Goal: Participate in discussion: Engage in conversation with other users on a specific topic

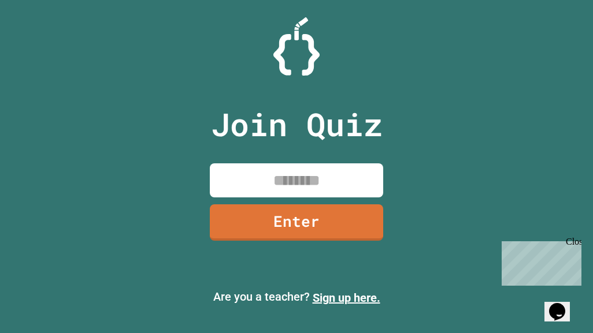
click at [239, 183] on input at bounding box center [296, 181] width 173 height 34
type input "********"
click at [254, 216] on link "Enter" at bounding box center [296, 223] width 173 height 36
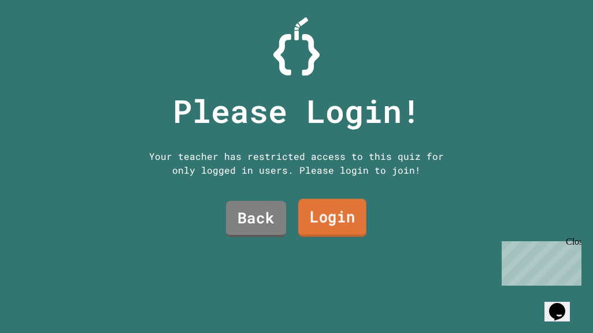
click at [313, 217] on link "Login" at bounding box center [332, 218] width 68 height 38
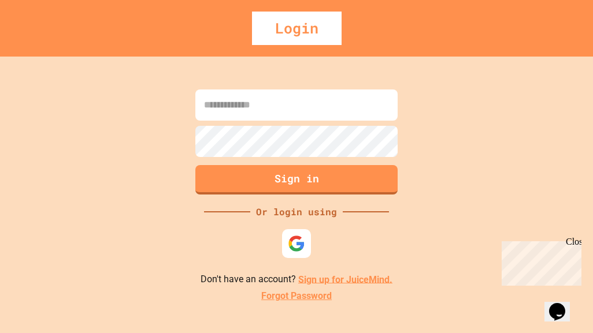
click at [272, 109] on input at bounding box center [296, 105] width 202 height 31
type input "**********"
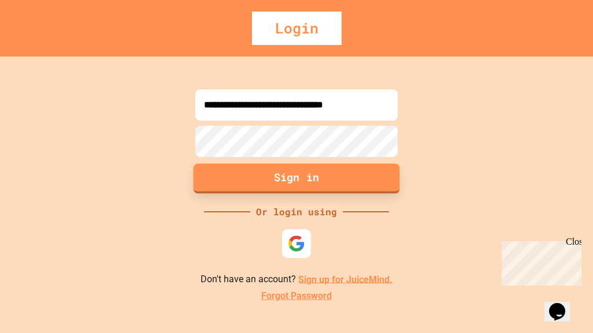
click at [321, 183] on button "Sign in" at bounding box center [297, 179] width 206 height 30
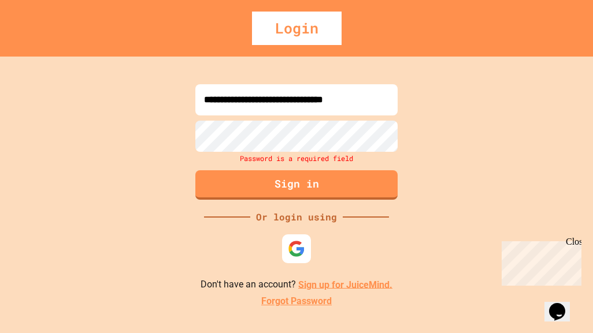
click at [276, 42] on div "Login" at bounding box center [297, 29] width 90 height 34
click at [333, 278] on p "Don't have an account? Sign up for JuiceMind." at bounding box center [297, 285] width 192 height 14
click at [336, 287] on link "Sign up for JuiceMind." at bounding box center [345, 284] width 94 height 11
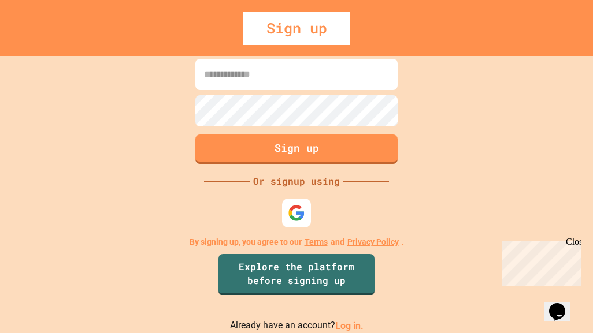
click at [260, 73] on input at bounding box center [296, 74] width 202 height 31
type input "**********"
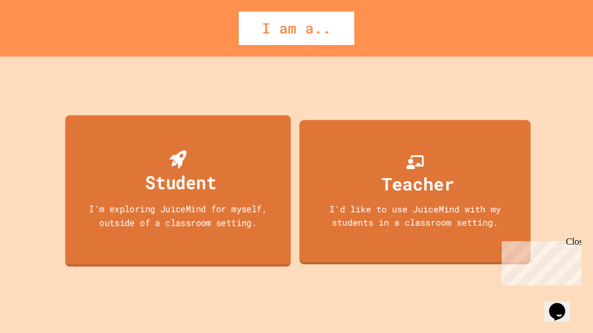
click at [148, 244] on div "Student I'm exploring JuiceMind for myself, outside of a classroom setting." at bounding box center [177, 191] width 225 height 152
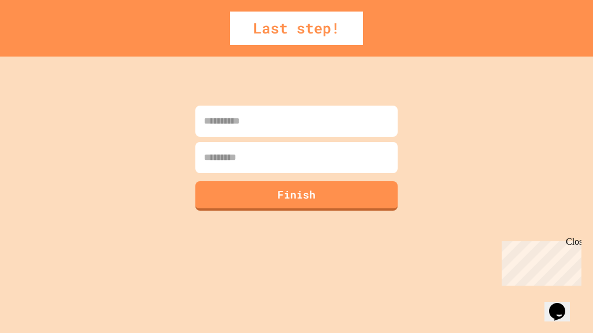
click at [236, 129] on input at bounding box center [296, 121] width 202 height 31
type input "********"
click at [364, 172] on input at bounding box center [296, 157] width 202 height 31
type input "******"
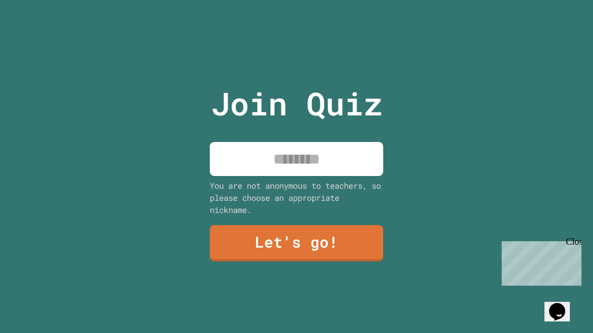
click at [250, 162] on input at bounding box center [296, 159] width 173 height 34
click at [302, 157] on input "**********" at bounding box center [296, 159] width 173 height 34
click at [313, 152] on input "**********" at bounding box center [296, 159] width 173 height 34
click at [295, 155] on input "**********" at bounding box center [296, 159] width 173 height 34
click at [294, 157] on input "**********" at bounding box center [296, 159] width 173 height 34
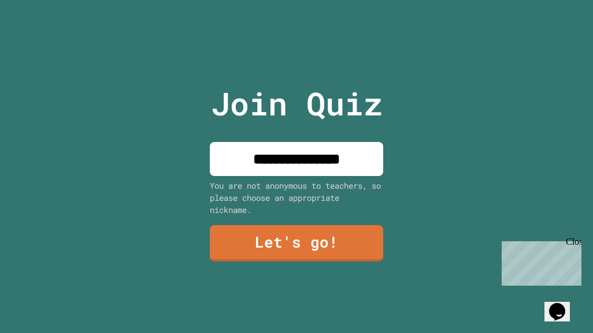
click at [316, 151] on input "**********" at bounding box center [296, 159] width 173 height 34
click at [317, 156] on input "**********" at bounding box center [296, 159] width 173 height 34
click at [309, 154] on input "**********" at bounding box center [296, 159] width 173 height 34
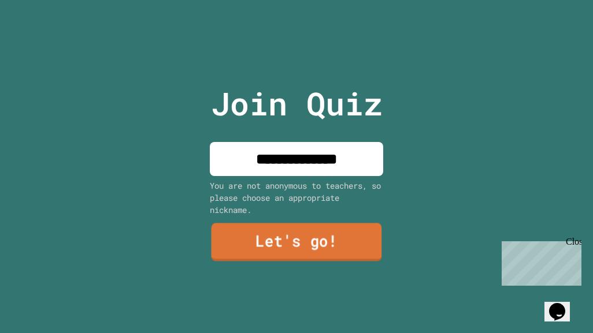
type input "**********"
click at [322, 239] on link "Let's go!" at bounding box center [296, 243] width 171 height 38
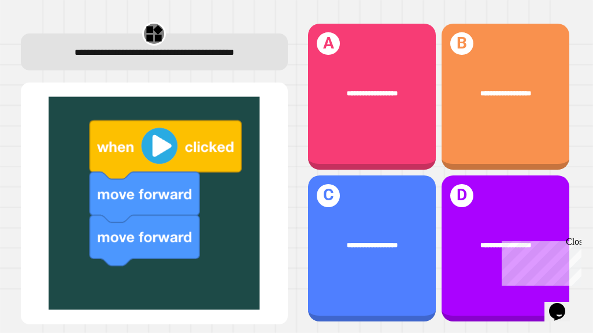
click at [358, 65] on div "**********" at bounding box center [372, 97] width 128 height 146
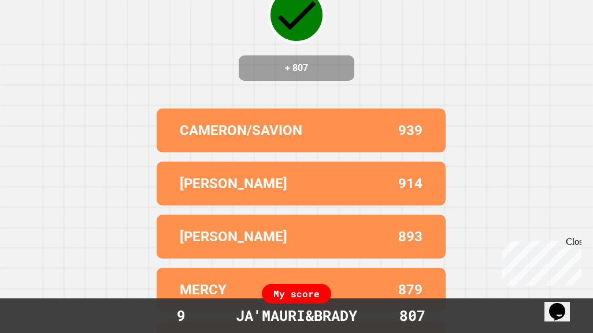
scroll to position [147, 0]
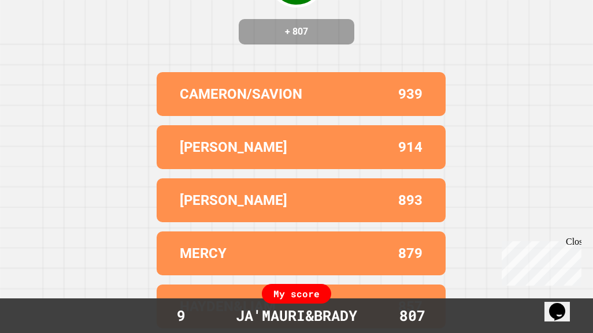
click at [464, 162] on div "Correct! + 807 CAMERON/SAVION 939 [PERSON_NAME] 914 [PERSON_NAME],[PERSON_NAME]…" at bounding box center [296, 38] width 593 height 333
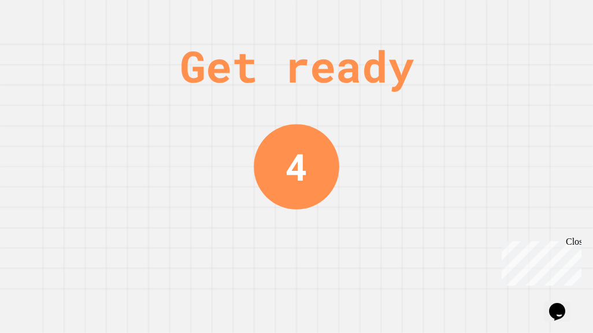
scroll to position [0, 0]
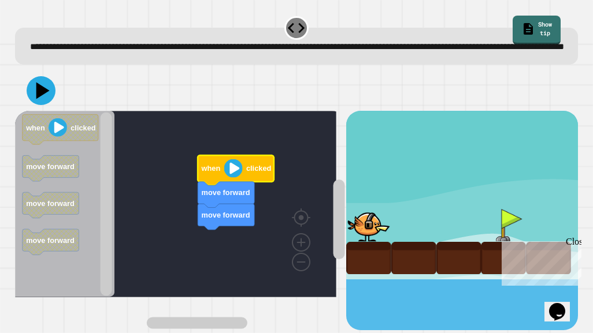
click at [229, 178] on image "Blockly Workspace" at bounding box center [233, 169] width 18 height 18
click at [233, 178] on image "Blockly Workspace" at bounding box center [233, 169] width 18 height 18
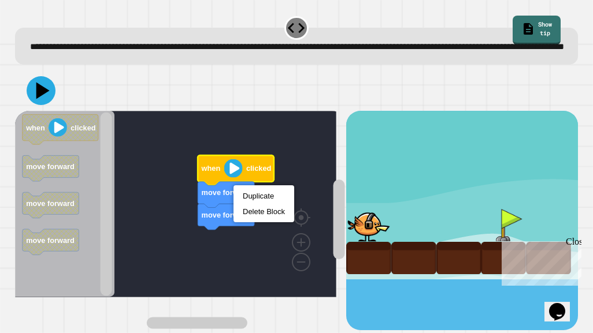
click at [233, 178] on image "Blockly Workspace" at bounding box center [233, 169] width 18 height 18
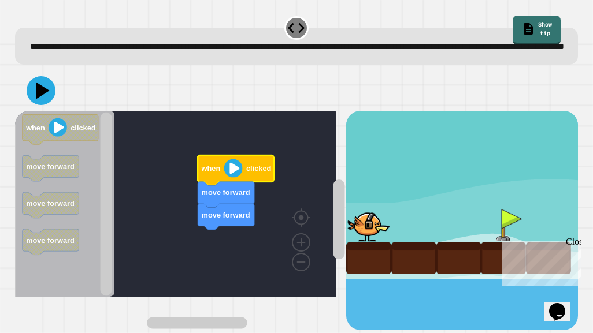
click at [233, 178] on image "Blockly Workspace" at bounding box center [233, 169] width 18 height 18
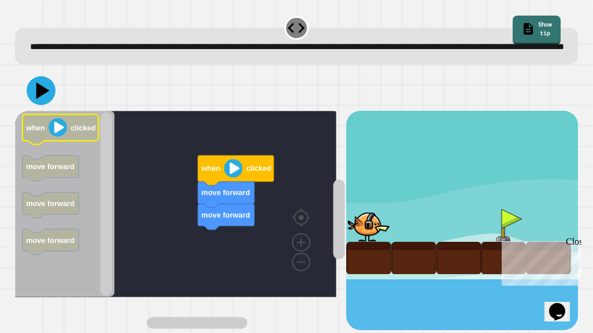
click at [54, 137] on image "Blockly Workspace" at bounding box center [58, 127] width 18 height 18
click at [43, 103] on icon at bounding box center [41, 90] width 29 height 29
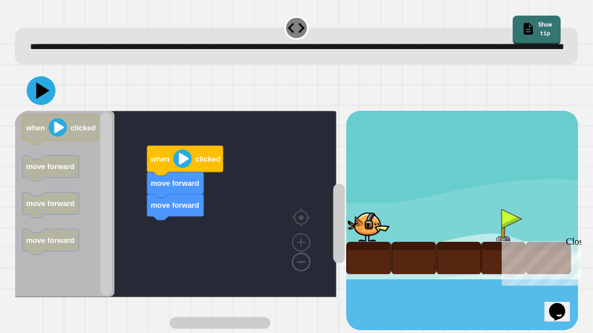
click at [303, 272] on image "Blockly Workspace" at bounding box center [282, 236] width 55 height 72
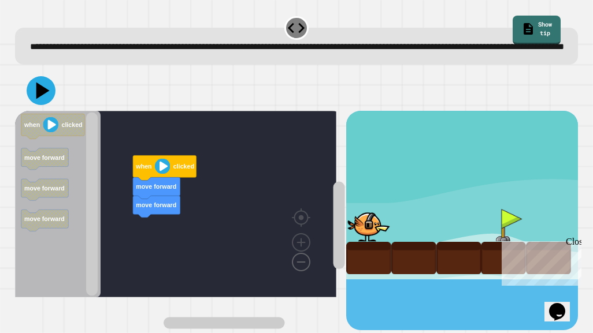
click at [303, 272] on image "Blockly Workspace" at bounding box center [282, 236] width 55 height 72
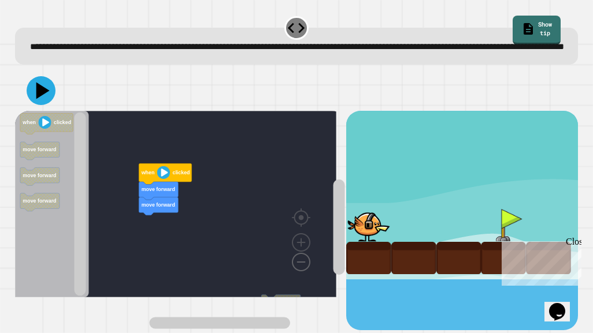
click at [303, 272] on image "Blockly Workspace" at bounding box center [282, 236] width 55 height 72
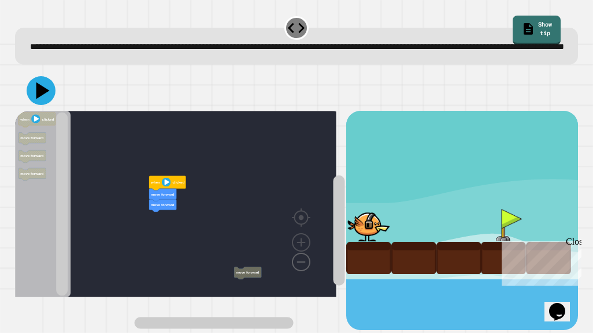
click at [303, 272] on image "Blockly Workspace" at bounding box center [282, 236] width 55 height 72
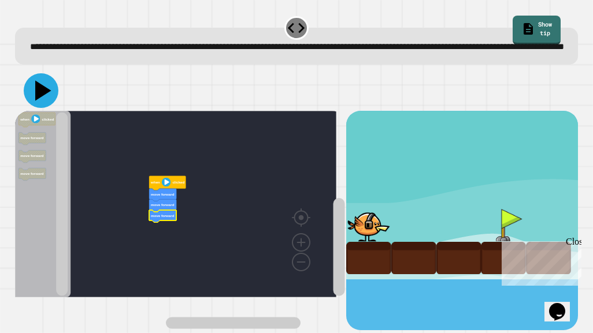
click at [46, 101] on icon at bounding box center [41, 90] width 35 height 35
click at [301, 252] on image "Blockly Workspace" at bounding box center [300, 216] width 55 height 72
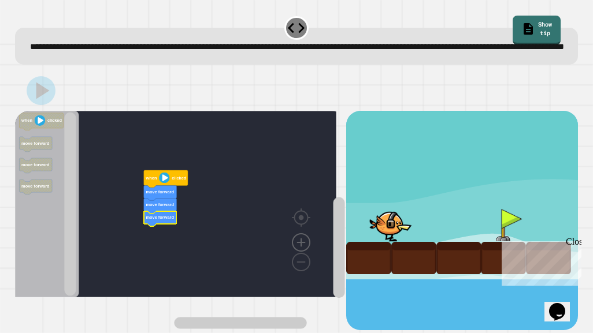
click at [301, 252] on image "Blockly Workspace" at bounding box center [300, 216] width 55 height 72
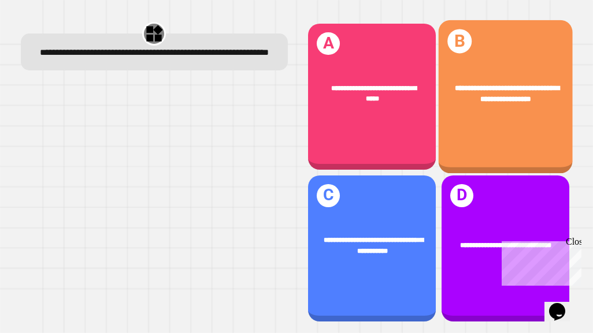
drag, startPoint x: 476, startPoint y: 109, endPoint x: 470, endPoint y: 108, distance: 5.9
click at [470, 108] on div "**********" at bounding box center [506, 93] width 134 height 51
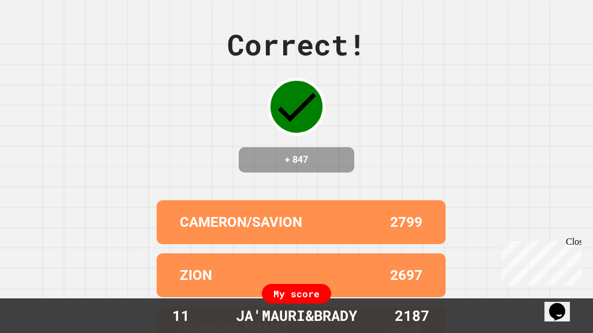
click at [253, 264] on div "ZION 2697" at bounding box center [301, 276] width 289 height 44
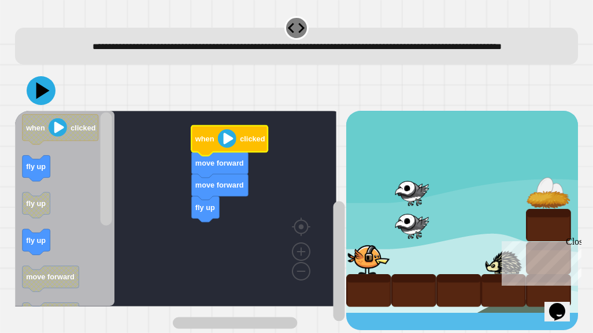
click at [221, 148] on image "Blockly Workspace" at bounding box center [226, 138] width 18 height 18
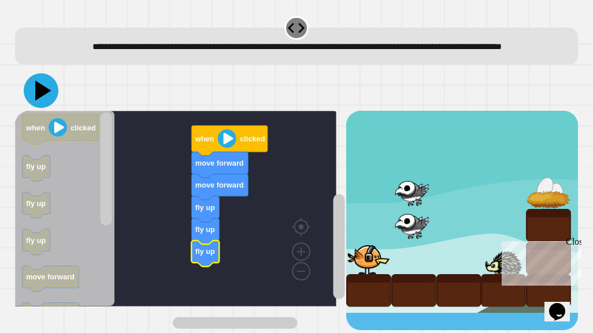
click at [32, 108] on icon at bounding box center [41, 90] width 35 height 35
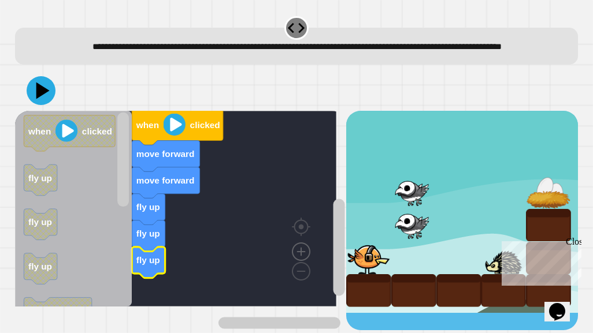
click at [296, 261] on image "Blockly Workspace" at bounding box center [300, 226] width 55 height 72
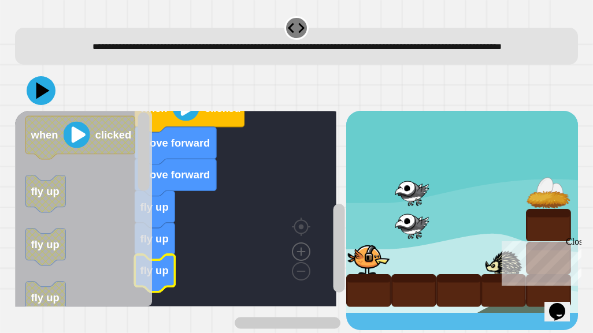
click at [296, 261] on image "Blockly Workspace" at bounding box center [300, 226] width 55 height 72
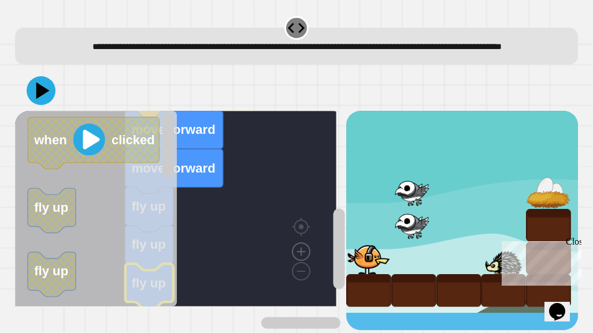
click at [296, 261] on image "Blockly Workspace" at bounding box center [300, 226] width 55 height 72
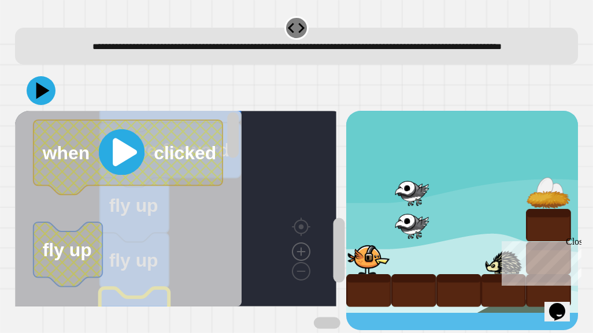
click at [296, 261] on image "Blockly Workspace" at bounding box center [300, 226] width 55 height 72
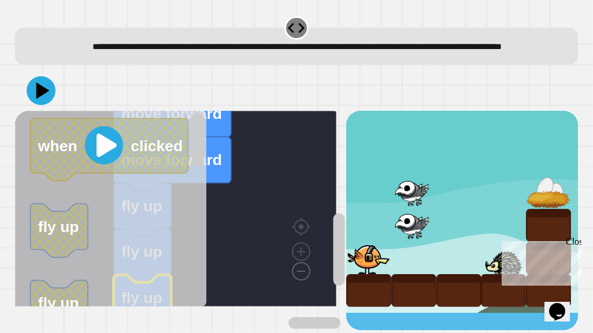
click at [304, 281] on image "Blockly Workspace" at bounding box center [282, 245] width 55 height 72
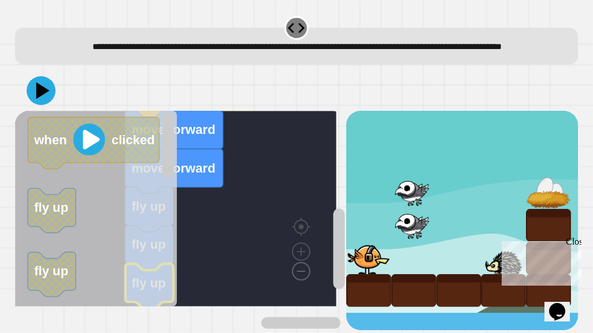
click at [304, 281] on image "Blockly Workspace" at bounding box center [282, 245] width 55 height 72
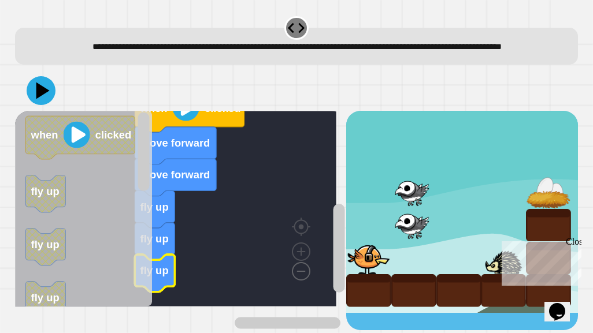
click at [304, 281] on image "Blockly Workspace" at bounding box center [282, 245] width 55 height 72
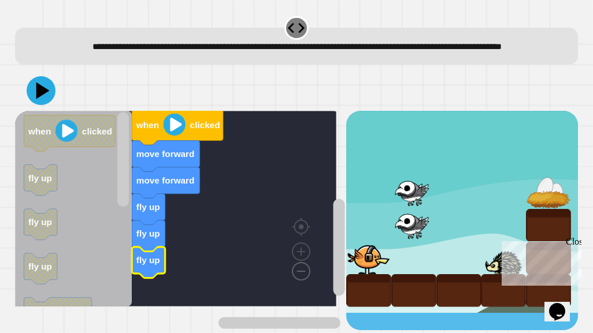
click at [304, 281] on image "Blockly Workspace" at bounding box center [282, 245] width 55 height 72
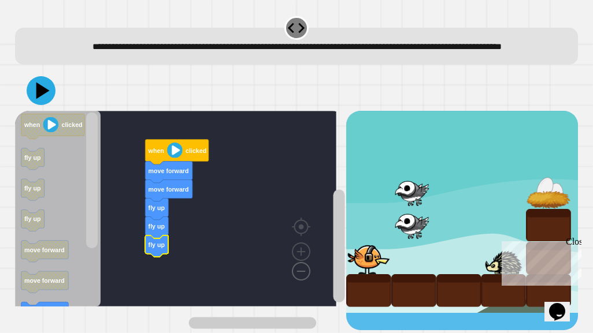
click at [304, 281] on image "Blockly Workspace" at bounding box center [282, 245] width 55 height 72
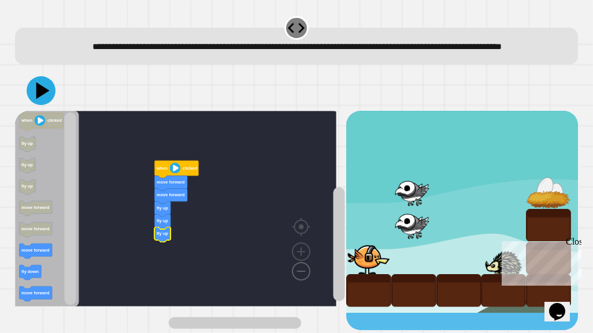
click at [304, 281] on image "Blockly Workspace" at bounding box center [282, 245] width 55 height 72
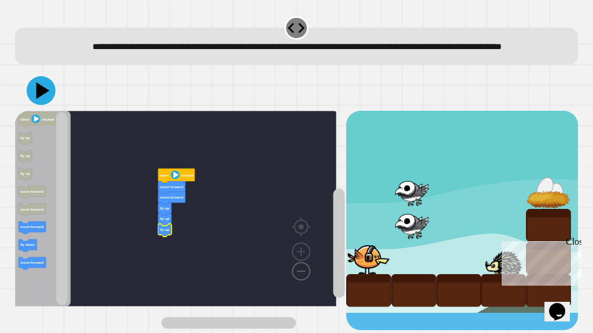
click at [304, 281] on image "Blockly Workspace" at bounding box center [282, 245] width 55 height 72
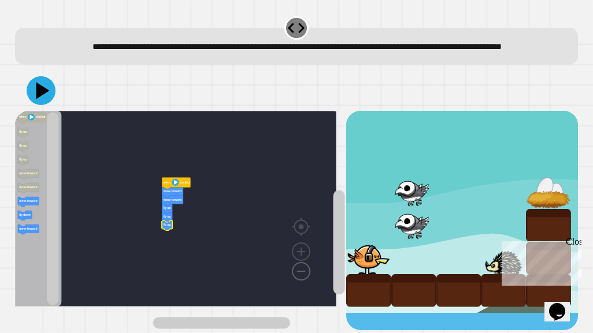
click at [304, 281] on image "Blockly Workspace" at bounding box center [282, 245] width 55 height 72
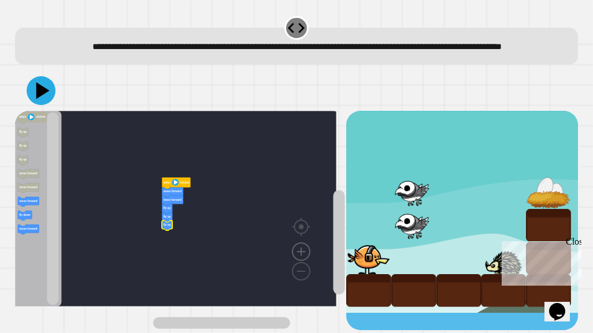
click at [301, 261] on image "Blockly Workspace" at bounding box center [300, 226] width 55 height 72
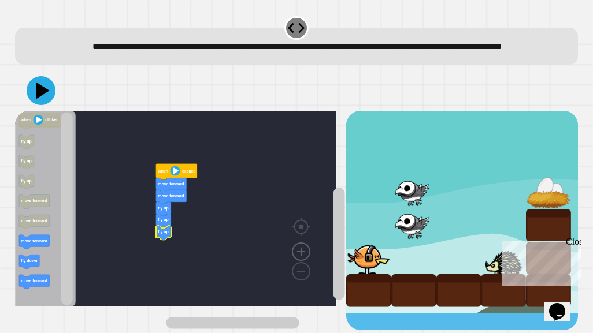
click at [301, 261] on image "Blockly Workspace" at bounding box center [300, 226] width 55 height 72
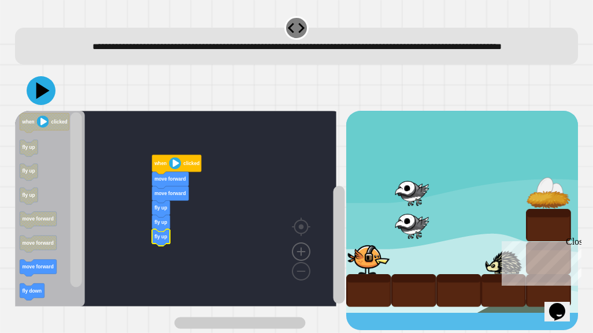
click at [301, 261] on image "Blockly Workspace" at bounding box center [300, 226] width 55 height 72
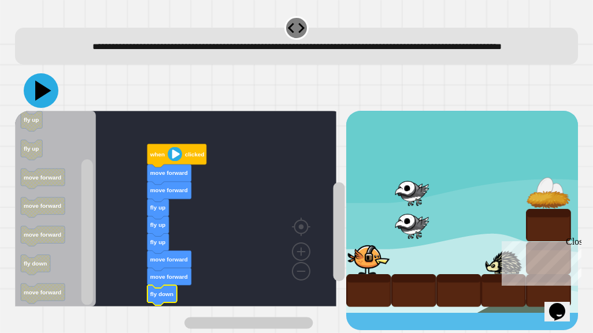
click at [50, 100] on icon at bounding box center [41, 90] width 35 height 35
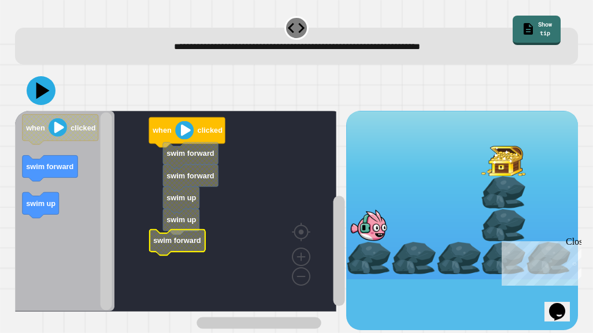
click at [181, 252] on g "when clicked swim forward swim forward swim up swim up swim forward" at bounding box center [181, 211] width 332 height 201
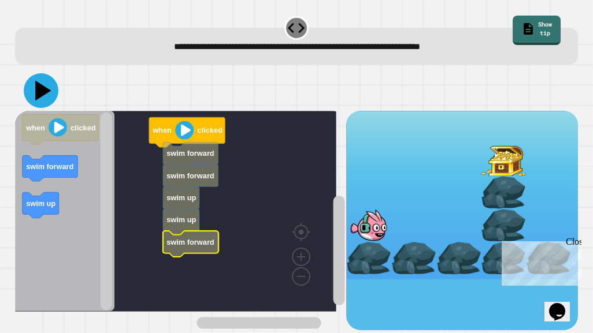
click at [42, 93] on icon at bounding box center [43, 91] width 16 height 20
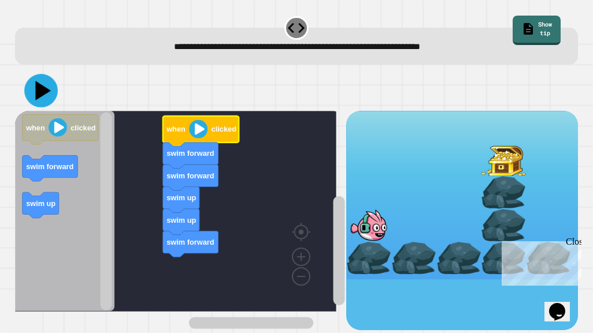
click at [32, 88] on icon at bounding box center [41, 91] width 34 height 34
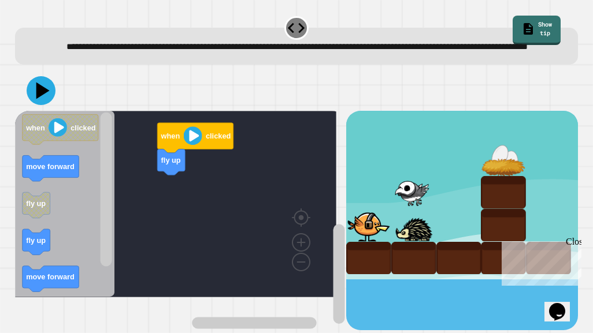
click at [38, 240] on icon "Blockly Workspace" at bounding box center [65, 204] width 100 height 187
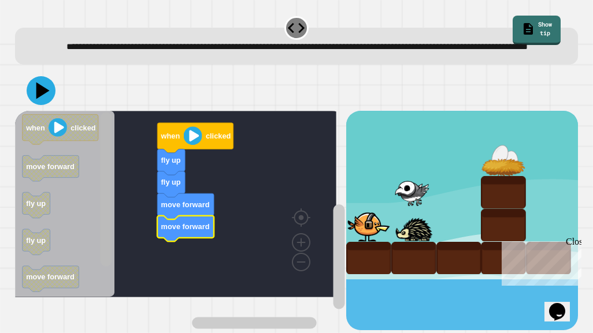
click at [105, 190] on rect "Blockly Workspace" at bounding box center [106, 190] width 12 height 154
click at [111, 186] on rect "Blockly Workspace" at bounding box center [106, 190] width 12 height 154
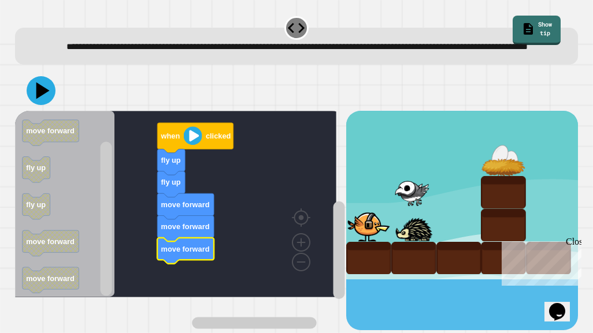
click at [43, 105] on icon at bounding box center [41, 90] width 29 height 29
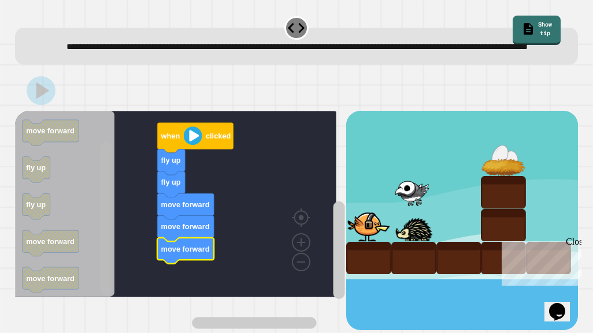
click at [106, 268] on rect "Blockly Workspace" at bounding box center [106, 219] width 12 height 154
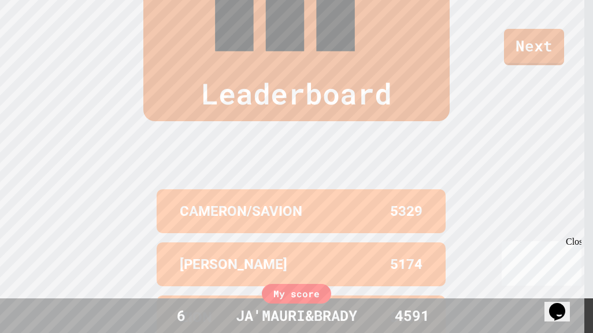
scroll to position [481, 0]
click at [135, 146] on div "Leaderboard [PERSON_NAME]/SAVION 5329 [PERSON_NAME] 5174 ZION 5114 [PERSON_NAME…" at bounding box center [296, 174] width 593 height 644
click at [137, 143] on div "Leaderboard [PERSON_NAME]/SAVION 5329 [PERSON_NAME] 5174 ZION 5114 [PERSON_NAME…" at bounding box center [296, 174] width 593 height 644
click at [152, 203] on div "CAMERON/SAVION 5329 [PERSON_NAME] 5174 ZION 5114 [PERSON_NAME] 4873 S0FIAMANDA …" at bounding box center [296, 317] width 289 height 266
click at [562, 141] on div "Leaderboard [PERSON_NAME]/SAVION 5329 [PERSON_NAME] 5174 ZION 5114 [PERSON_NAME…" at bounding box center [296, 174] width 593 height 644
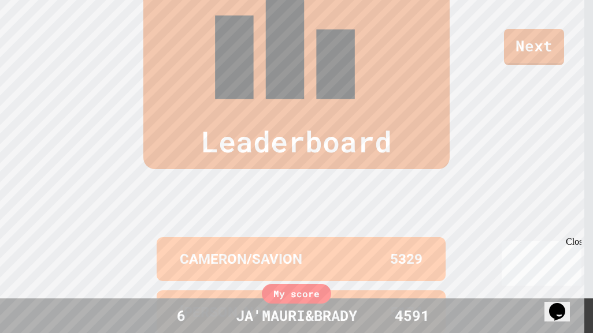
scroll to position [434, 0]
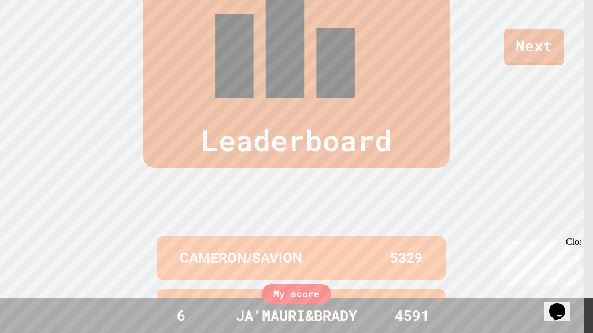
click at [165, 236] on div "CAMERON/SAVION 5329" at bounding box center [301, 258] width 289 height 44
click at [129, 168] on div "Leaderboard [PERSON_NAME]/SAVION 5329 [PERSON_NAME] 5174 ZION 5114 [PERSON_NAME…" at bounding box center [296, 221] width 593 height 644
click at [124, 175] on div "Leaderboard [PERSON_NAME]/SAVION 5329 [PERSON_NAME] 5174 ZION 5114 [PERSON_NAME…" at bounding box center [296, 221] width 593 height 644
click at [125, 172] on div "Leaderboard [PERSON_NAME]/SAVION 5329 [PERSON_NAME] 5174 ZION 5114 [PERSON_NAME…" at bounding box center [296, 221] width 593 height 644
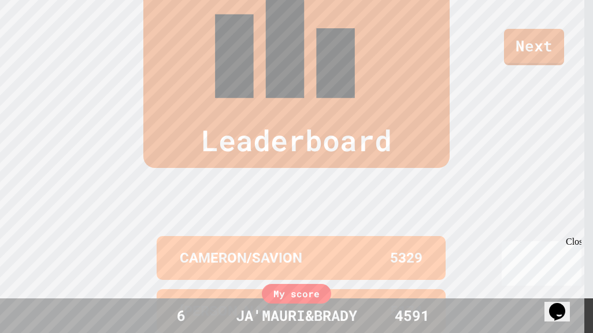
click at [562, 142] on div "Leaderboard [PERSON_NAME]/SAVION 5329 [PERSON_NAME] 5174 ZION 5114 [PERSON_NAME…" at bounding box center [296, 221] width 593 height 644
click at [561, 142] on div "Leaderboard [PERSON_NAME]/SAVION 5329 [PERSON_NAME] 5174 ZION 5114 [PERSON_NAME…" at bounding box center [296, 221] width 593 height 644
click at [561, 143] on div "Leaderboard [PERSON_NAME]/SAVION 5329 [PERSON_NAME] 5174 ZION 5114 [PERSON_NAME…" at bounding box center [296, 221] width 593 height 644
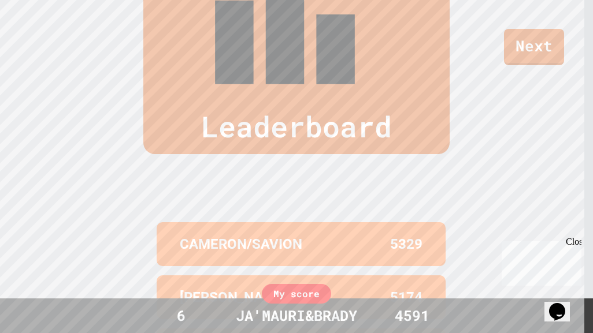
scroll to position [481, 0]
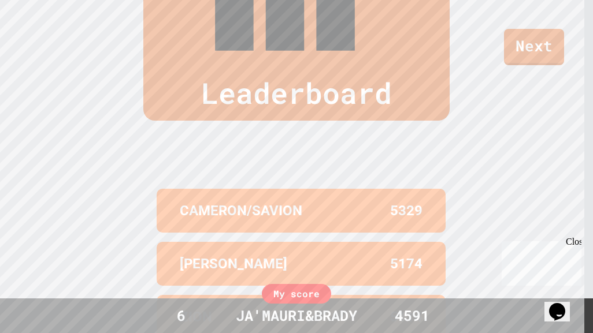
click at [561, 146] on div "Leaderboard [PERSON_NAME]/SAVION 5329 [PERSON_NAME] 5174 ZION 5114 [PERSON_NAME…" at bounding box center [296, 174] width 593 height 644
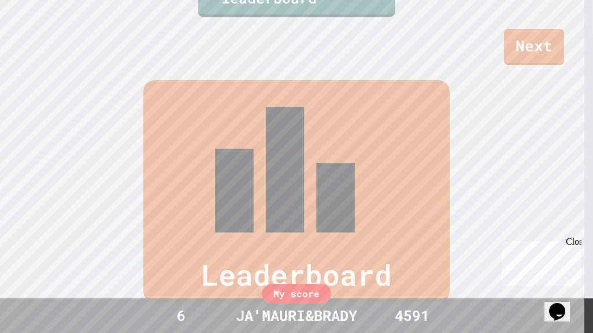
scroll to position [0, 0]
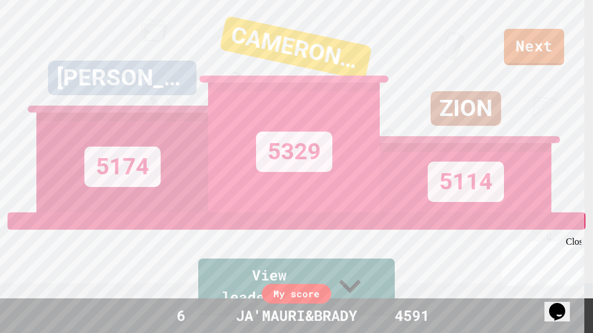
click at [325, 212] on div "5329" at bounding box center [294, 148] width 172 height 130
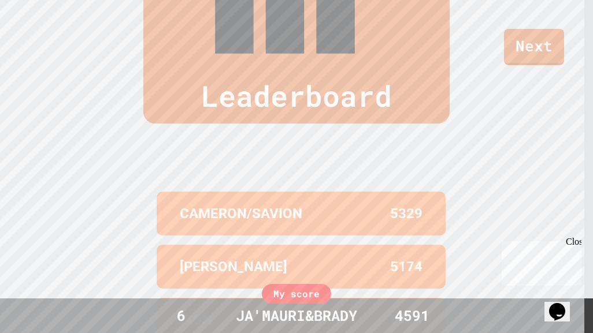
scroll to position [481, 0]
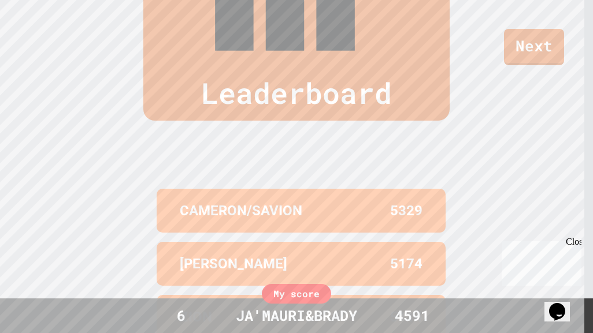
click at [325, 307] on div "5114" at bounding box center [361, 317] width 121 height 21
click at [307, 295] on div "ZION 5114" at bounding box center [301, 317] width 289 height 44
click at [513, 59] on link "Next" at bounding box center [535, 46] width 60 height 38
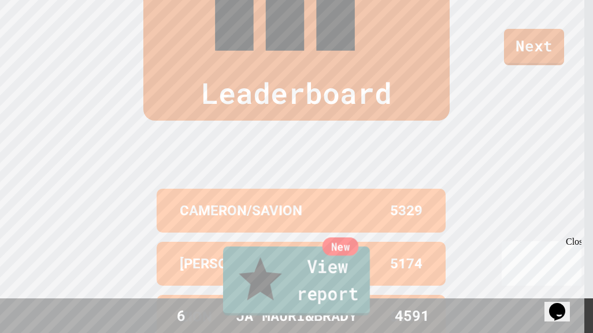
click at [358, 284] on link "New View report" at bounding box center [296, 281] width 147 height 69
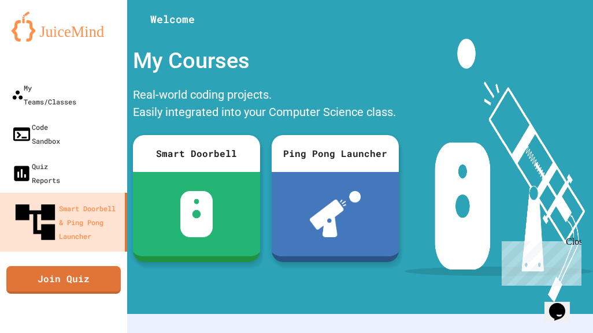
click at [558, 28] on icon "My Account" at bounding box center [558, 28] width 0 height 0
click at [537, 333] on div at bounding box center [296, 333] width 593 height 0
click at [85, 120] on link "Code Sandbox" at bounding box center [63, 133] width 127 height 39
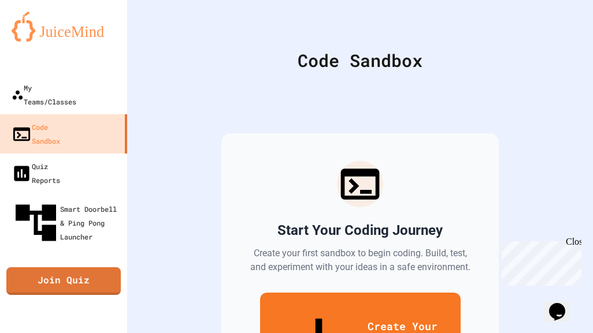
click at [83, 268] on link "Join Quiz" at bounding box center [63, 282] width 114 height 28
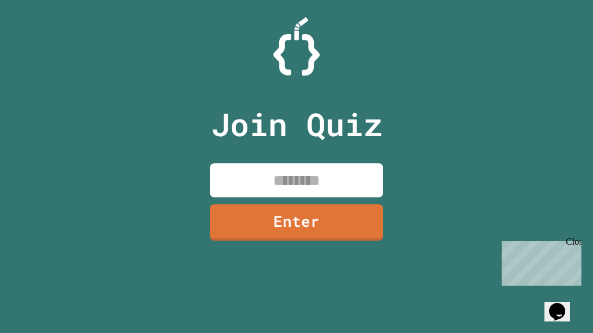
click at [273, 190] on input at bounding box center [296, 181] width 173 height 34
click at [343, 224] on link "Enter" at bounding box center [296, 223] width 173 height 36
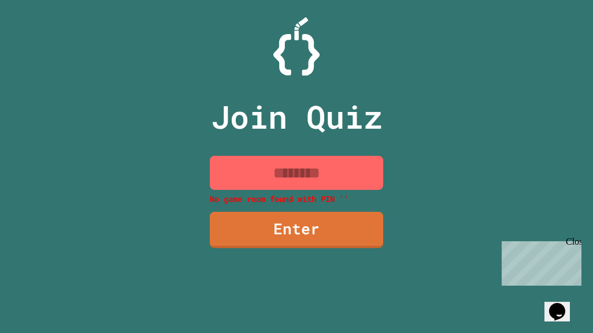
click at [344, 174] on input at bounding box center [296, 173] width 173 height 34
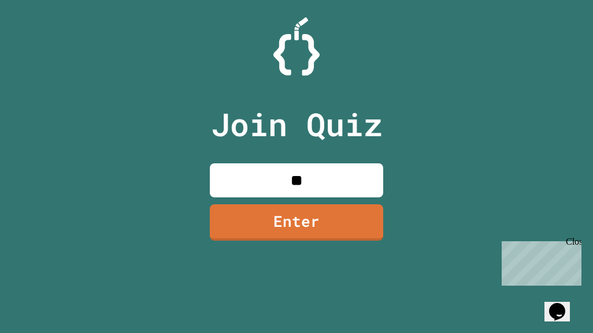
type input "*"
click at [519, 25] on div at bounding box center [296, 46] width 593 height 58
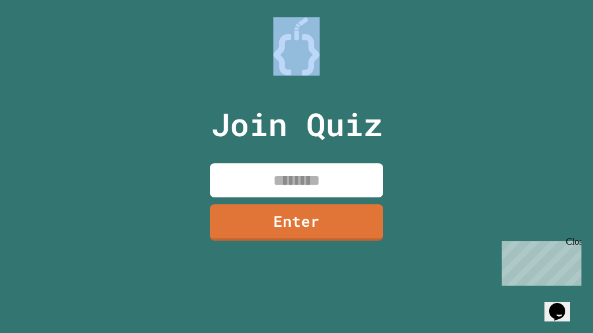
click at [519, 25] on div at bounding box center [296, 46] width 593 height 58
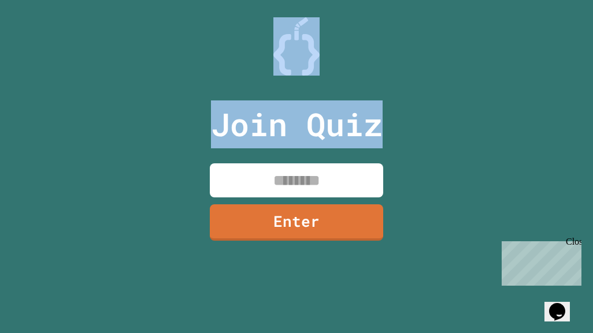
drag, startPoint x: 519, startPoint y: 25, endPoint x: 506, endPoint y: 161, distance: 135.8
click at [506, 161] on div "Join Quiz Enter" at bounding box center [296, 166] width 593 height 333
click at [352, 179] on input at bounding box center [296, 181] width 173 height 34
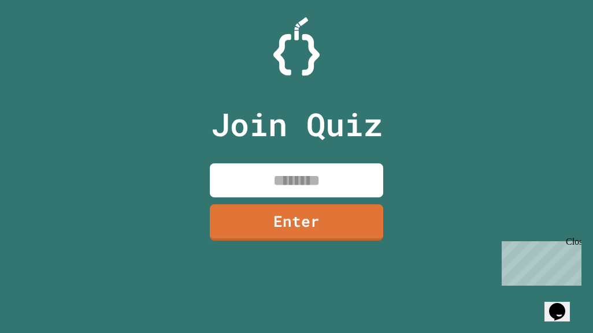
click at [352, 179] on input at bounding box center [296, 181] width 173 height 34
click at [273, 127] on p "Join Quiz" at bounding box center [297, 125] width 172 height 48
click at [244, 177] on input at bounding box center [296, 181] width 173 height 34
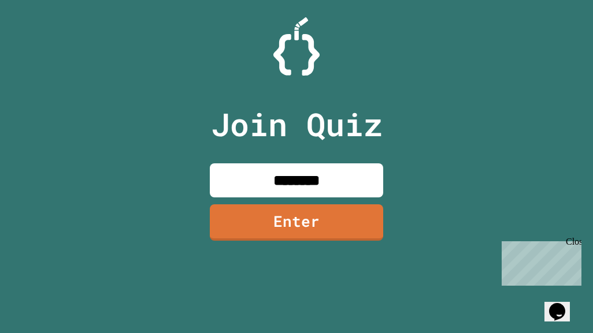
type input "********"
click at [317, 212] on link "Enter" at bounding box center [296, 223] width 173 height 36
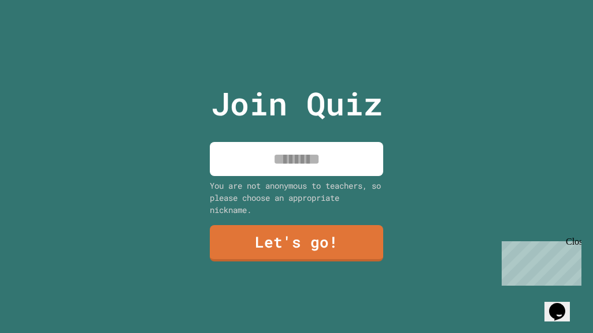
click at [344, 145] on input at bounding box center [296, 159] width 173 height 34
type input "**********"
click at [288, 232] on link "Let's go!" at bounding box center [296, 243] width 173 height 36
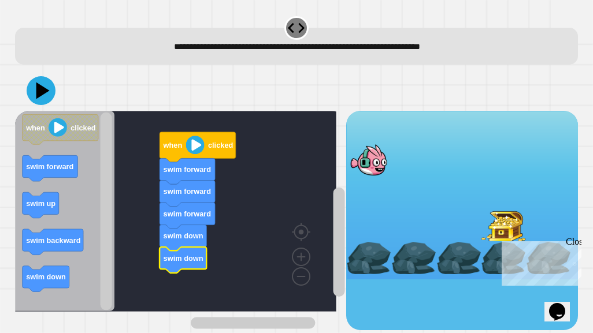
click at [39, 95] on icon at bounding box center [42, 91] width 13 height 17
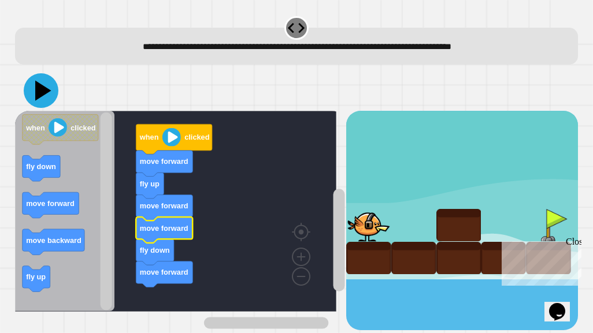
click at [28, 97] on icon at bounding box center [41, 90] width 35 height 35
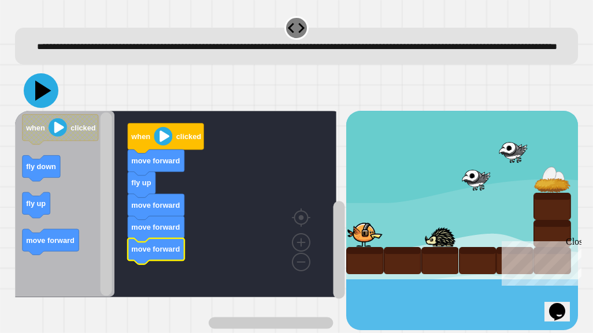
click at [32, 108] on icon at bounding box center [41, 90] width 35 height 35
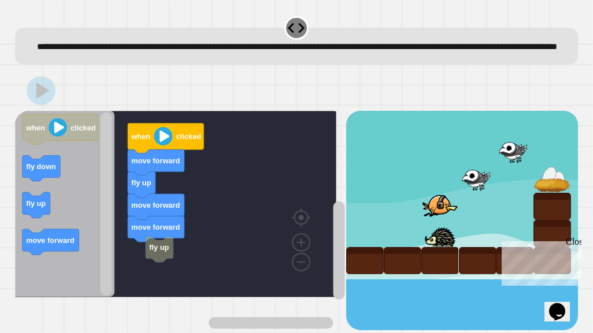
click at [143, 272] on rect "Blockly Workspace" at bounding box center [175, 204] width 321 height 187
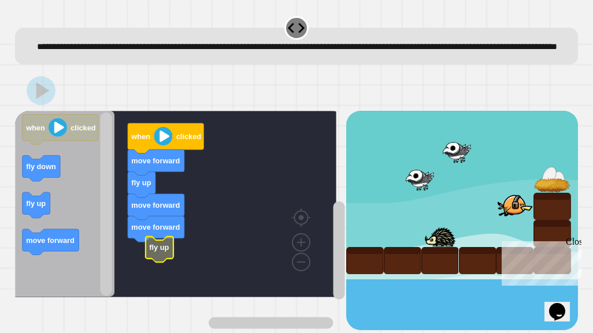
click at [149, 263] on icon "Blockly Workspace" at bounding box center [159, 250] width 28 height 26
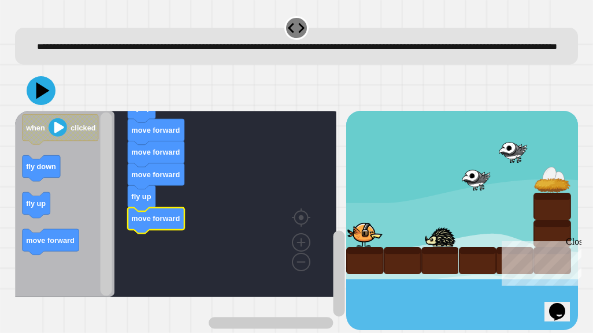
click at [42, 105] on icon at bounding box center [41, 90] width 29 height 29
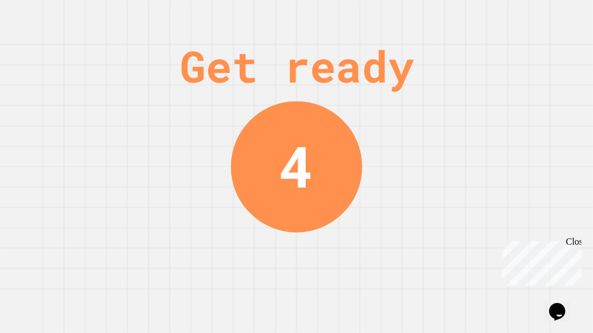
click at [572, 246] on div "Close" at bounding box center [573, 244] width 14 height 14
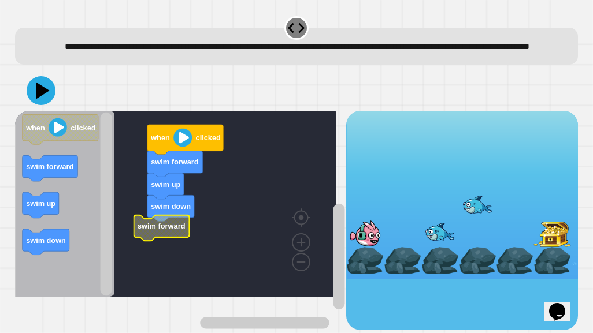
click at [187, 256] on rect "Blockly Workspace" at bounding box center [175, 204] width 321 height 187
click at [183, 242] on icon "Blockly Workspace" at bounding box center [161, 229] width 55 height 26
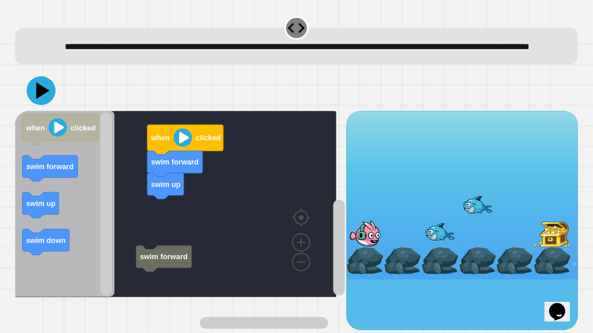
click at [172, 250] on rect "Blockly Workspace" at bounding box center [175, 204] width 321 height 187
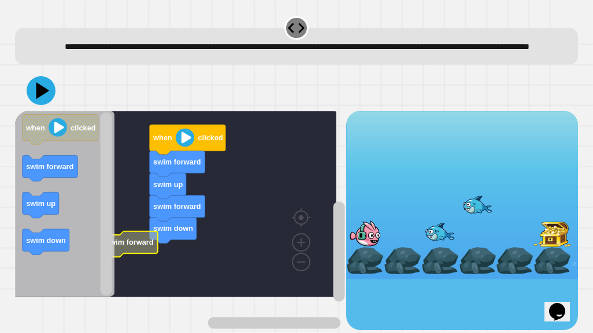
click at [66, 269] on div "when clicked swim forward swim up swim forward swim down swim forward when clic…" at bounding box center [180, 221] width 331 height 220
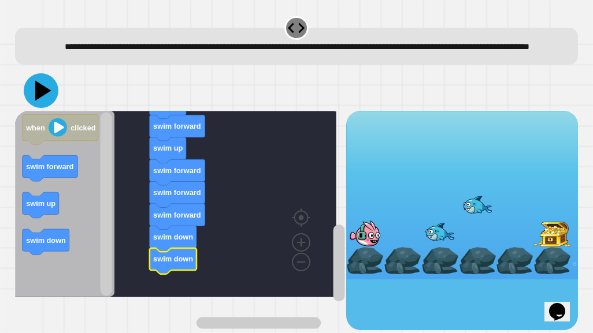
click at [40, 108] on icon at bounding box center [41, 90] width 35 height 35
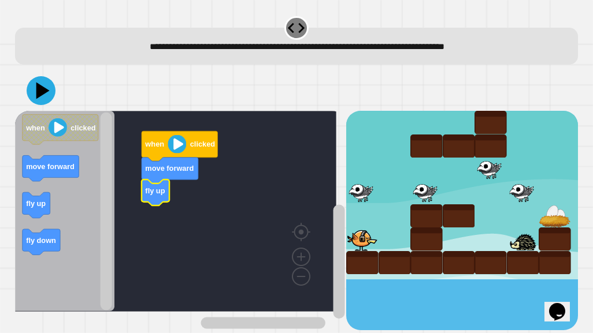
click at [50, 212] on icon "Blockly Workspace" at bounding box center [65, 211] width 100 height 201
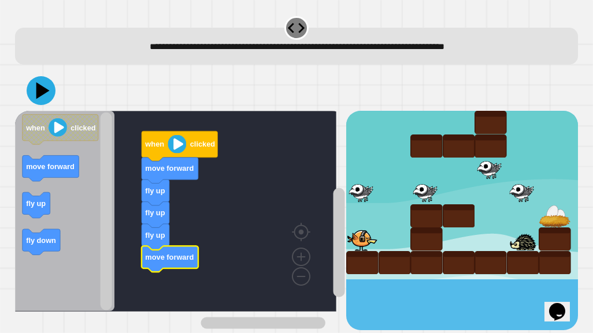
click at [135, 232] on rect "Blockly Workspace" at bounding box center [175, 211] width 321 height 201
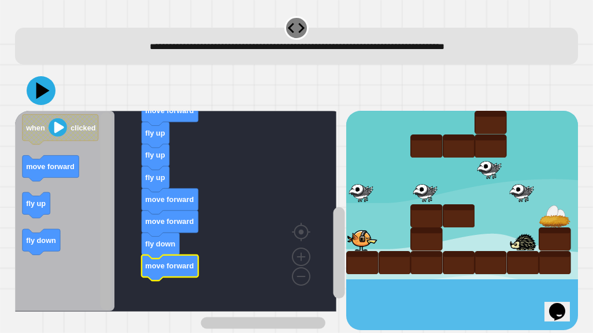
click at [111, 275] on rect "Blockly Workspace" at bounding box center [106, 212] width 12 height 198
click at [110, 255] on rect "Blockly Workspace" at bounding box center [106, 212] width 12 height 198
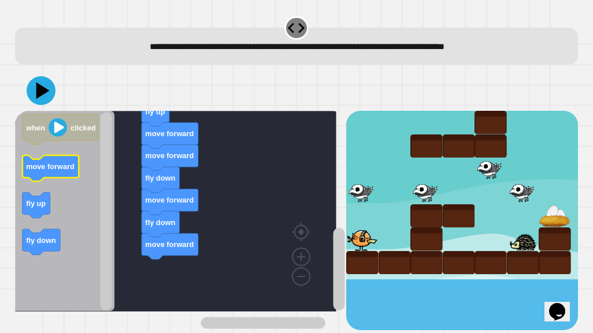
click at [60, 179] on icon "Blockly Workspace" at bounding box center [50, 169] width 57 height 26
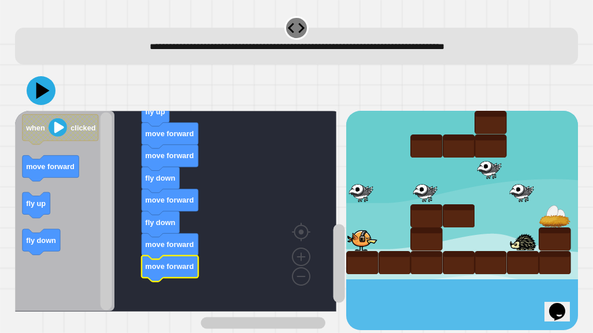
click at [36, 108] on div at bounding box center [297, 91] width 564 height 40
click at [36, 98] on icon at bounding box center [41, 91] width 32 height 32
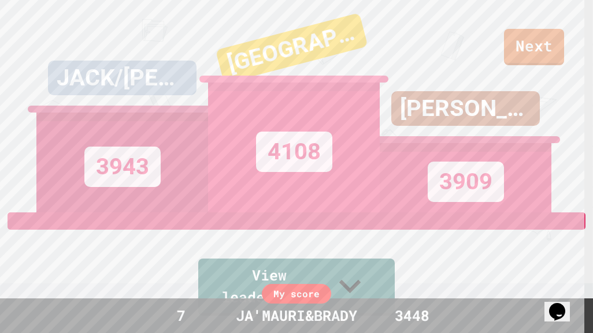
click at [533, 25] on div "[PERSON_NAME] 3909" at bounding box center [466, 106] width 172 height 213
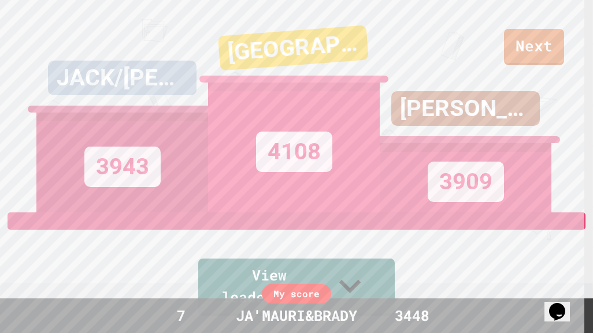
click at [517, 48] on div "[PERSON_NAME] 3909" at bounding box center [466, 106] width 172 height 213
drag, startPoint x: 517, startPoint y: 48, endPoint x: 512, endPoint y: 36, distance: 12.7
click at [512, 36] on div "[PERSON_NAME] 3909" at bounding box center [466, 106] width 172 height 213
